Goal: Task Accomplishment & Management: Manage account settings

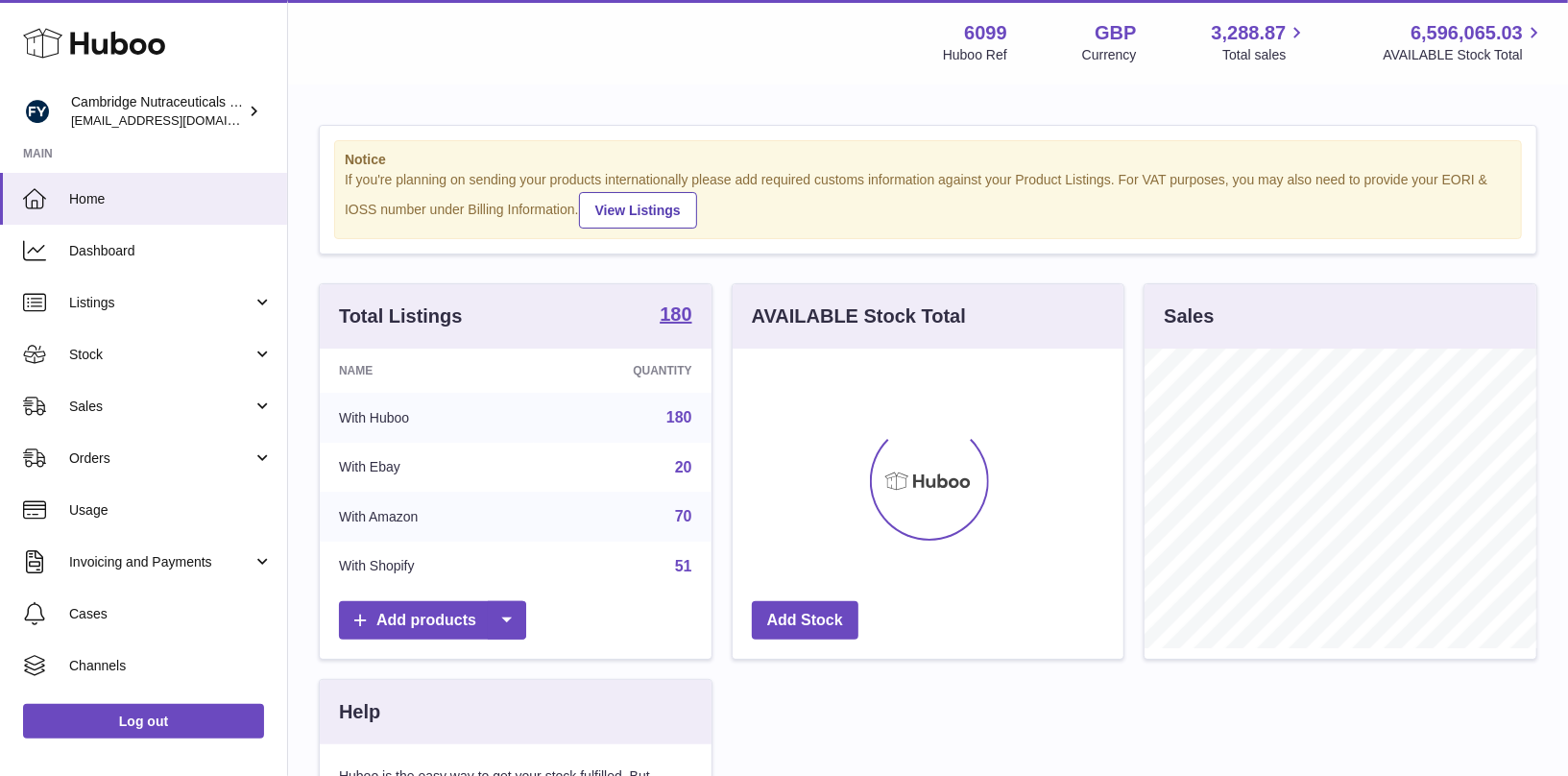
scroll to position [298, 392]
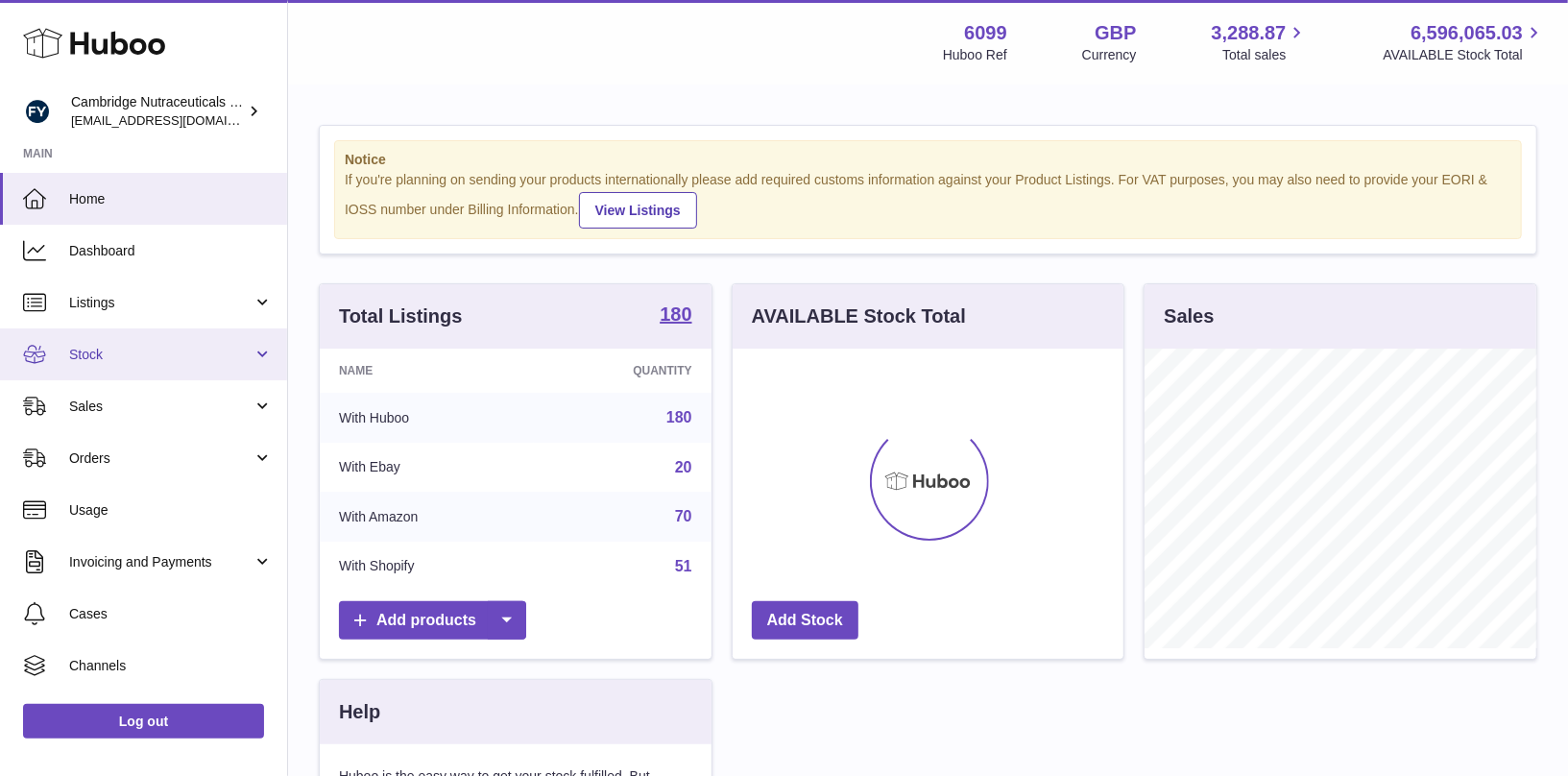
click at [174, 352] on span "Stock" at bounding box center [160, 355] width 183 height 18
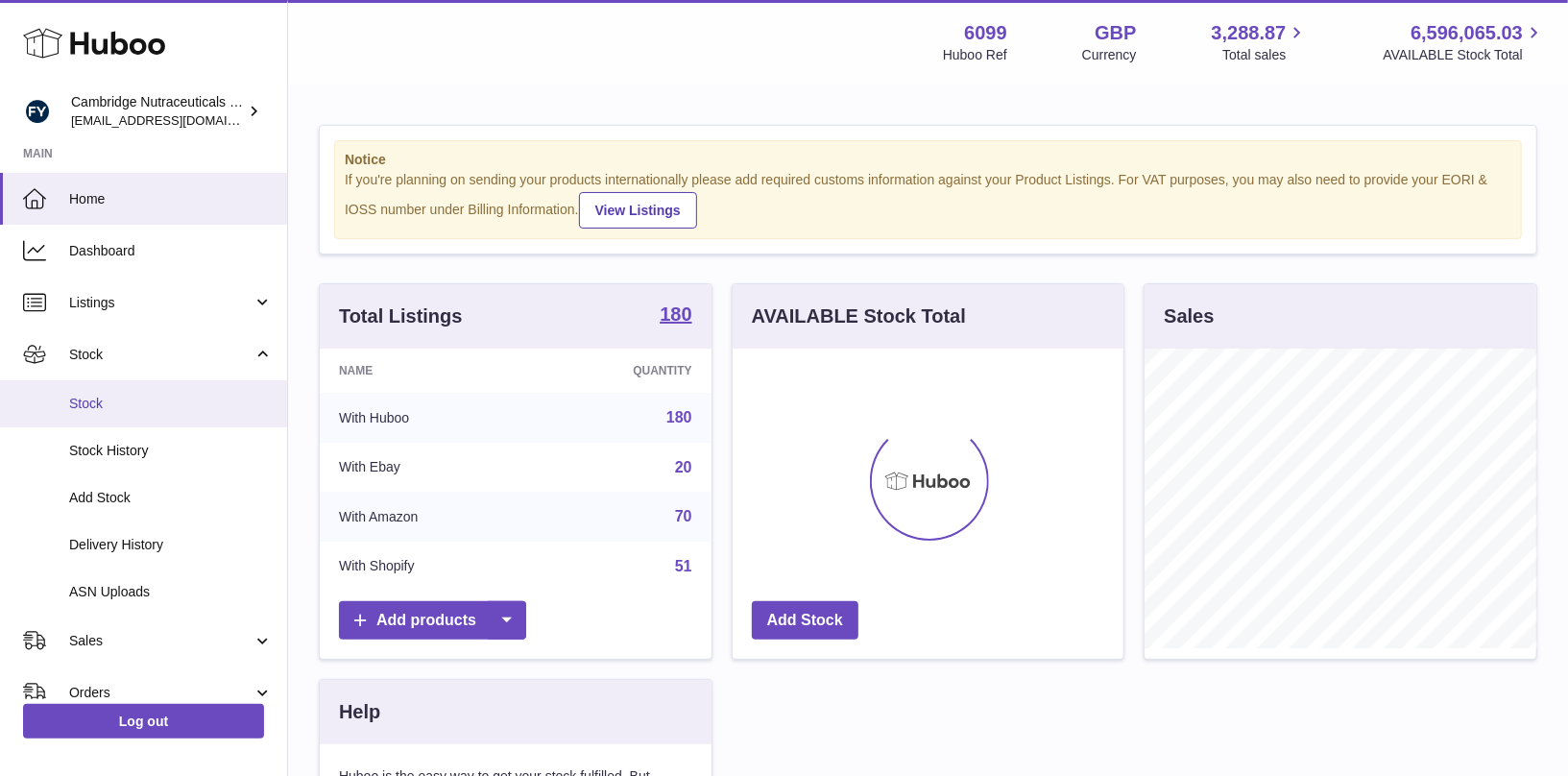
click at [154, 398] on span "Stock" at bounding box center [171, 403] width 204 height 18
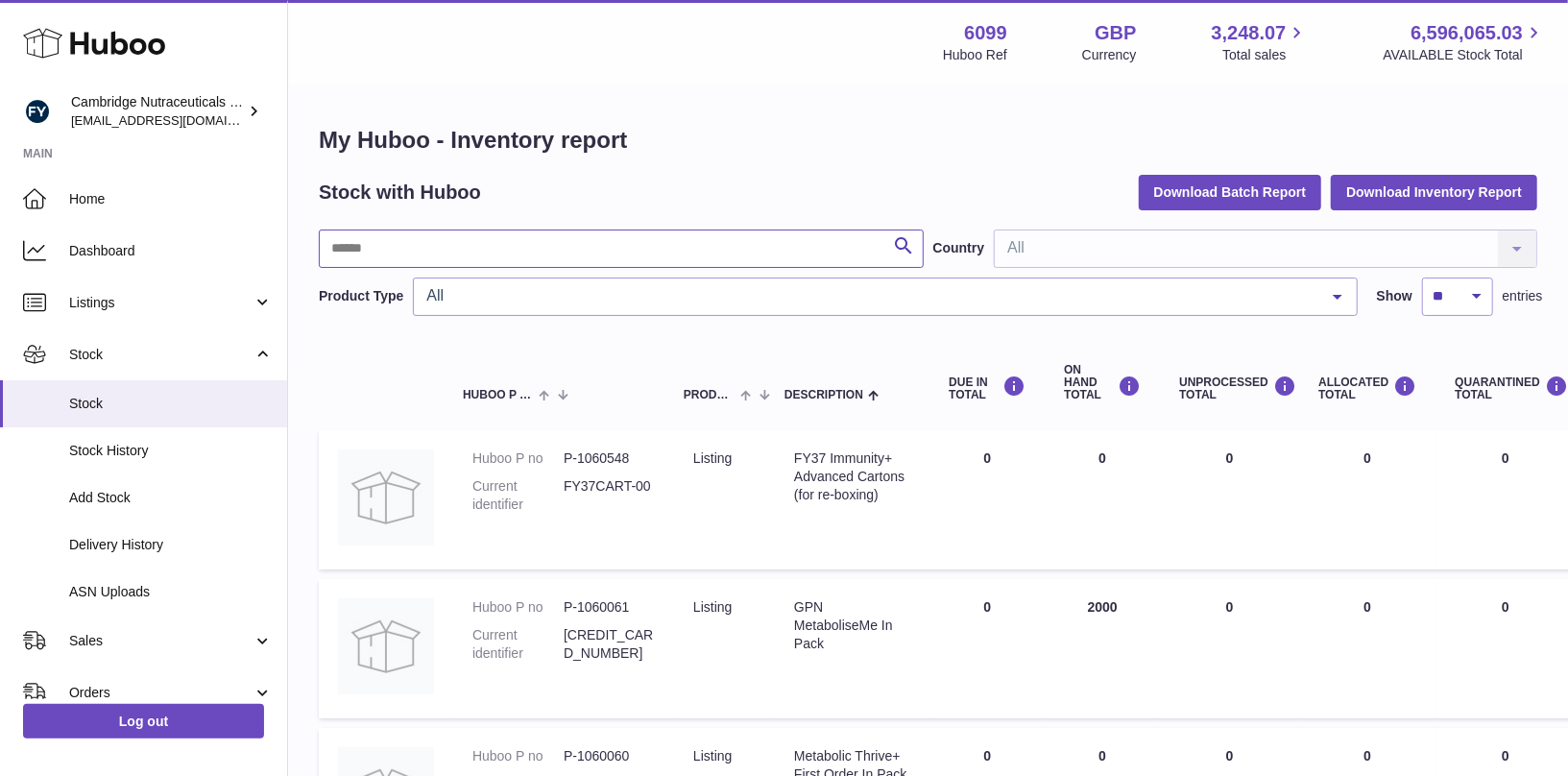
click at [384, 253] on input "text" at bounding box center [621, 249] width 605 height 39
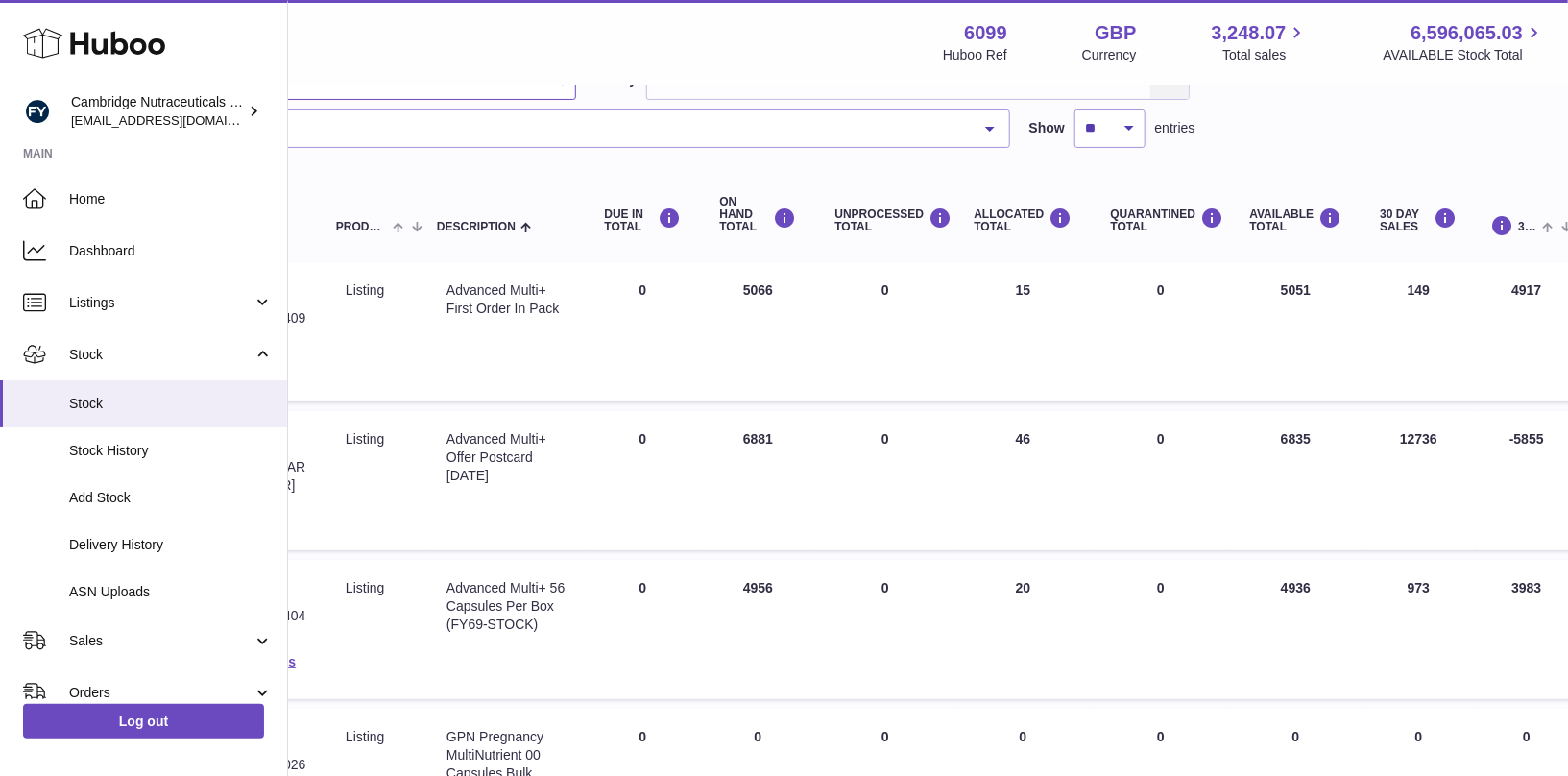
scroll to position [168, 0]
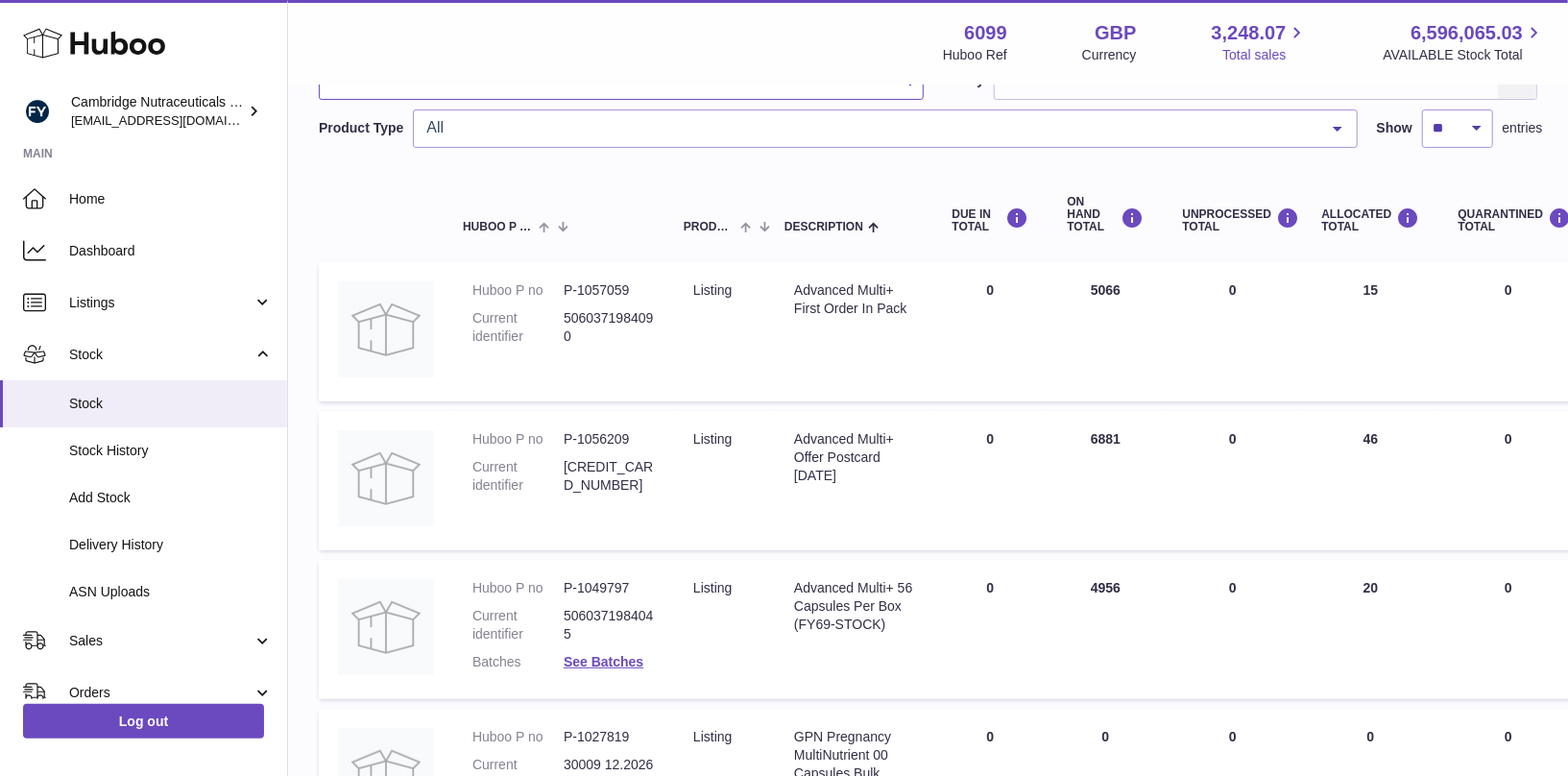
type input "*****"
